Goal: Transaction & Acquisition: Purchase product/service

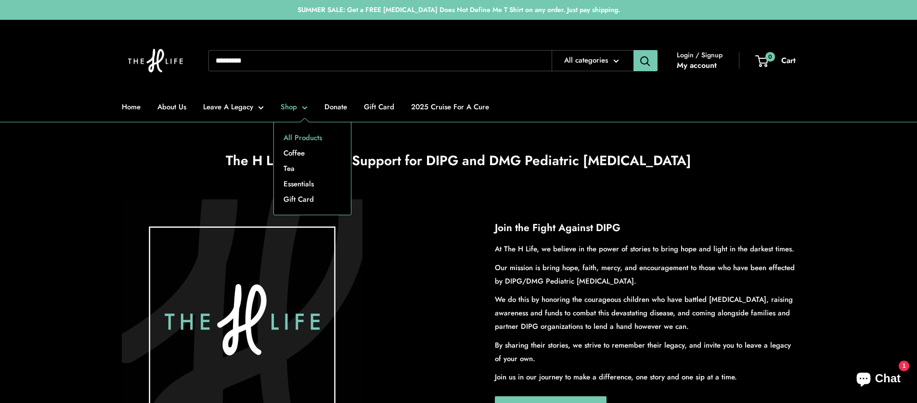
click at [298, 135] on link "All Products" at bounding box center [312, 137] width 77 height 15
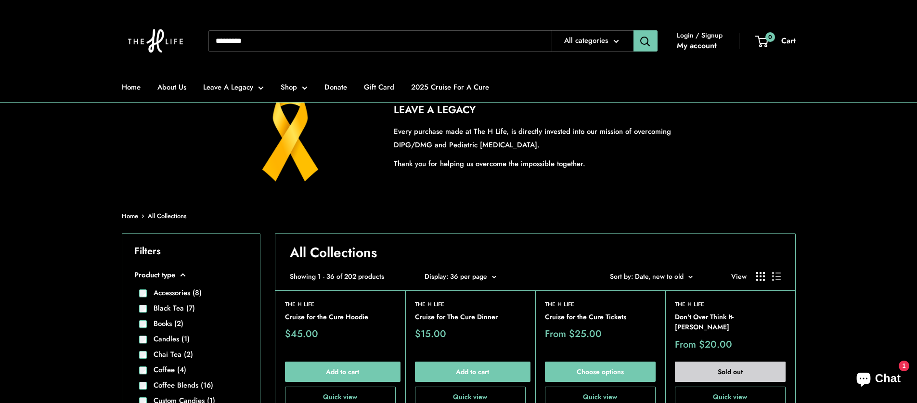
scroll to position [196, 0]
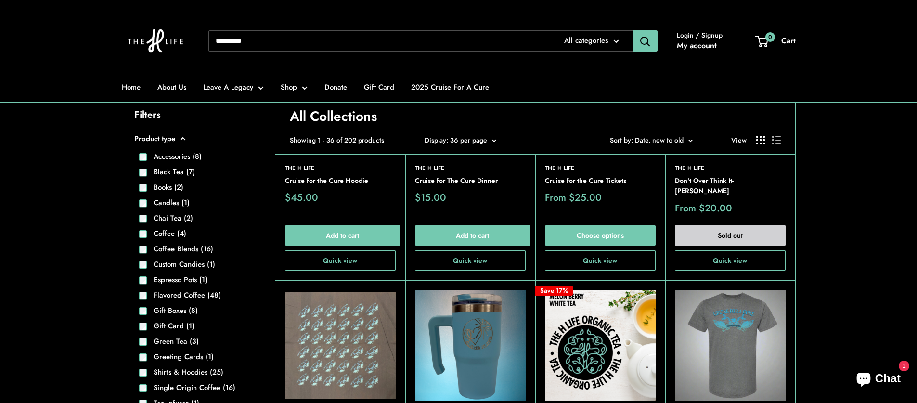
click at [167, 220] on label "Chai Tea (2)" at bounding box center [170, 218] width 46 height 11
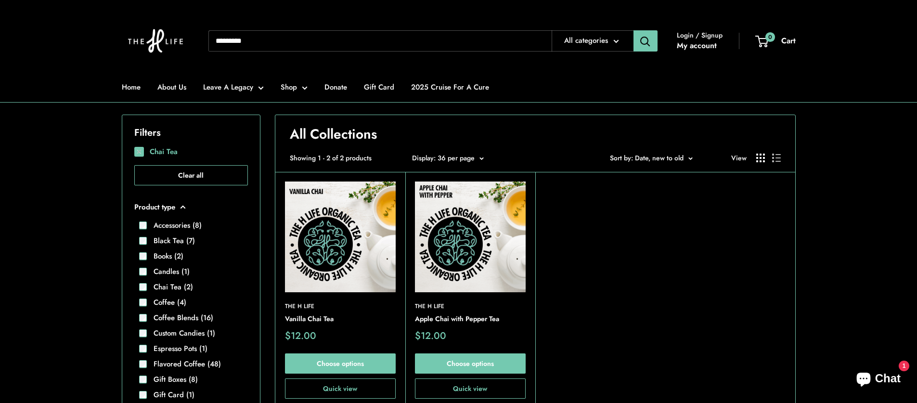
click at [353, 245] on img at bounding box center [340, 237] width 111 height 111
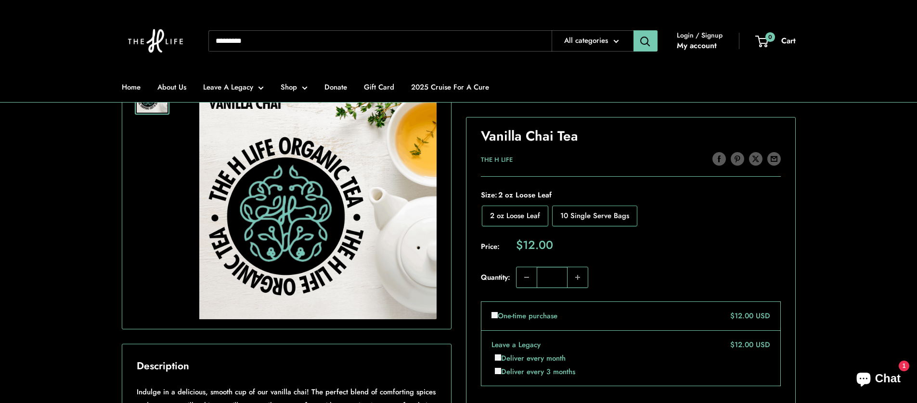
scroll to position [78, 0]
